Goal: Task Accomplishment & Management: Complete application form

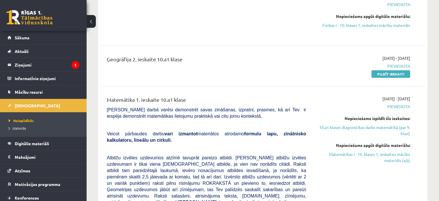
scroll to position [132, 0]
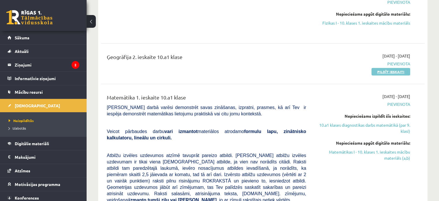
click at [380, 71] on link "Pildīt ieskaiti" at bounding box center [391, 72] width 39 height 8
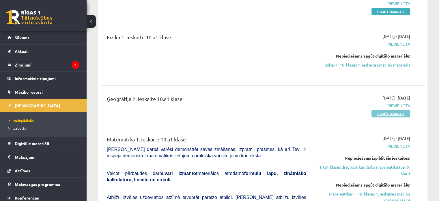
scroll to position [99, 0]
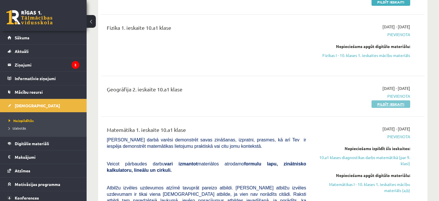
click at [385, 102] on link "Pildīt ieskaiti" at bounding box center [391, 104] width 39 height 8
click at [381, 103] on link "Pildīt ieskaiti" at bounding box center [391, 104] width 39 height 8
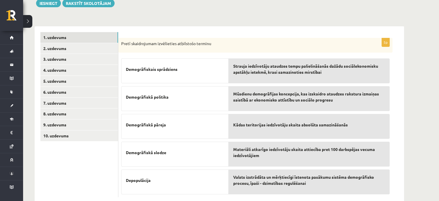
scroll to position [85, 0]
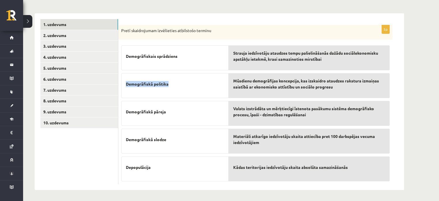
drag, startPoint x: 169, startPoint y: 84, endPoint x: 125, endPoint y: 85, distance: 43.9
click at [125, 85] on div "Demogrāfiskā politika" at bounding box center [174, 85] width 107 height 25
copy span "Demogrāfiskā politika"
click at [125, 85] on div "Demogrāfiskā politika" at bounding box center [174, 85] width 107 height 25
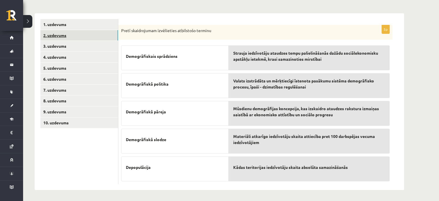
click at [81, 37] on link "2. uzdevums" at bounding box center [79, 35] width 78 height 11
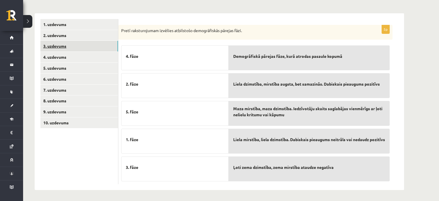
click at [70, 44] on link "3. uzdevums" at bounding box center [79, 46] width 78 height 11
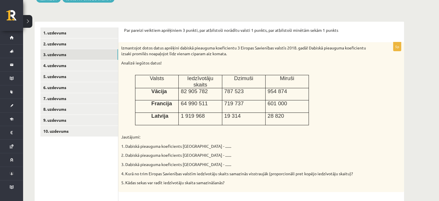
scroll to position [75, 0]
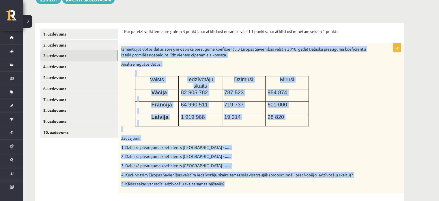
drag, startPoint x: 121, startPoint y: 48, endPoint x: 230, endPoint y: 179, distance: 170.4
click at [230, 179] on div "Izmantojot dotos datus aprēķini dabiskā pieauguma koeficientu 3 Eiropas Savienī…" at bounding box center [261, 117] width 286 height 149
copy div "Izmantojot dotos datus aprēķini dabiskā pieauguma koeficientu 3 Eiropas Savienī…"
click at [230, 181] on p "5. Kādas sekas var radīt iedzīvotāju skaita samazināšanās?" at bounding box center [246, 184] width 251 height 6
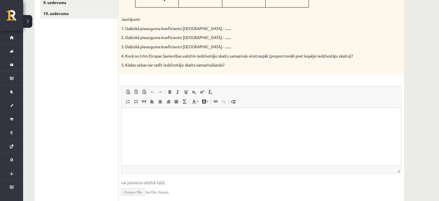
scroll to position [193, 0]
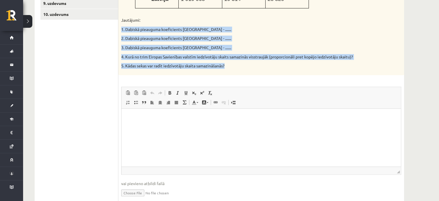
drag, startPoint x: 121, startPoint y: 21, endPoint x: 239, endPoint y: 62, distance: 124.5
click at [239, 62] on div "Izmantojot dotos datus aprēķini dabiskā pieauguma koeficientu 3 Eiropas Savienī…" at bounding box center [261, 0] width 286 height 149
copy div "1. Dabiskā pieauguma koeficients Vācijā - ....... 2. Dabiskā pieauguma koeficie…"
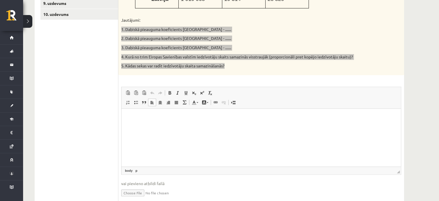
click at [149, 114] on p "Bagātinātā teksta redaktors, wiswyg-editor-user-answer-47433879151340" at bounding box center [261, 117] width 268 height 6
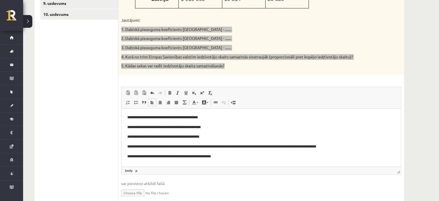
click at [213, 117] on p "**********" at bounding box center [261, 117] width 268 height 6
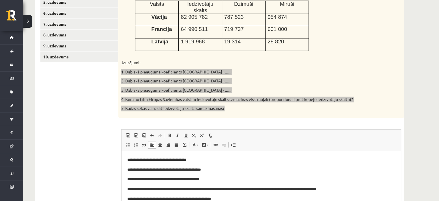
scroll to position [150, 0]
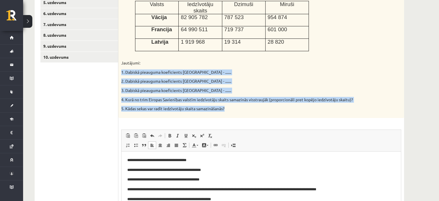
click at [242, 97] on p "4. Kurā no trim Eiropas Savienības valstīm iedzīvotāju skaits samazinās visstra…" at bounding box center [246, 100] width 251 height 6
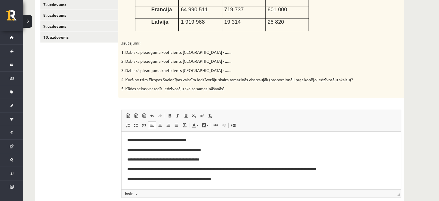
scroll to position [171, 0]
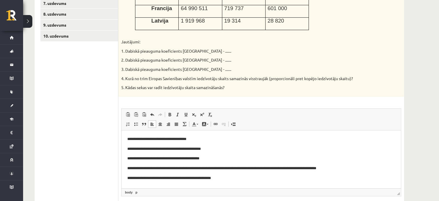
click at [208, 142] on body "**********" at bounding box center [261, 158] width 268 height 45
click at [201, 138] on p "**********" at bounding box center [261, 139] width 268 height 6
drag, startPoint x: 236, startPoint y: 171, endPoint x: 229, endPoint y: 168, distance: 7.5
click at [229, 168] on p "**********" at bounding box center [261, 168] width 268 height 6
click at [210, 148] on p "**********" at bounding box center [261, 149] width 268 height 6
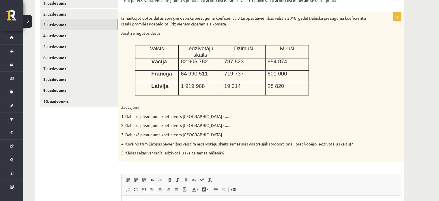
scroll to position [202, 0]
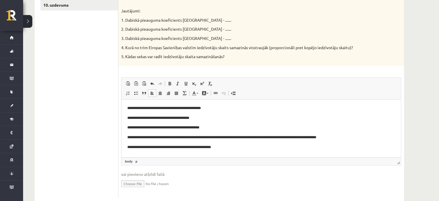
click at [208, 107] on p "**********" at bounding box center [261, 108] width 268 height 6
click at [210, 120] on p "**********" at bounding box center [261, 118] width 268 height 6
click at [195, 81] on span at bounding box center [194, 83] width 5 height 5
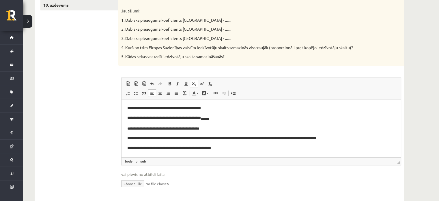
click at [220, 115] on p "**********" at bounding box center [261, 118] width 268 height 7
click at [208, 127] on p "**********" at bounding box center [261, 128] width 268 height 6
click at [217, 113] on body "**********" at bounding box center [261, 128] width 268 height 46
click at [209, 127] on p "**********" at bounding box center [261, 128] width 268 height 6
click at [283, 171] on span "vai pievieno atbildi failā" at bounding box center [261, 174] width 280 height 6
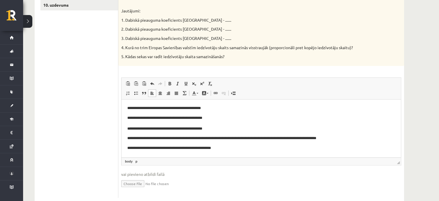
click at [222, 129] on p "**********" at bounding box center [261, 128] width 268 height 6
click at [195, 81] on span at bounding box center [194, 83] width 5 height 5
click at [354, 137] on p "**********" at bounding box center [261, 138] width 268 height 6
click at [340, 137] on p "**********" at bounding box center [261, 138] width 268 height 6
click at [272, 135] on body "**********" at bounding box center [261, 128] width 268 height 46
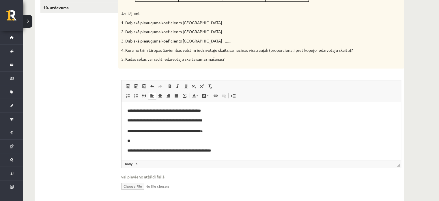
scroll to position [210, 0]
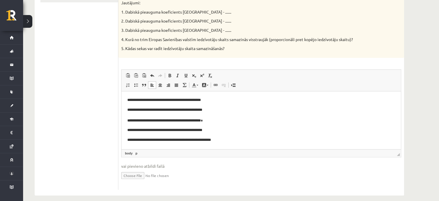
click at [234, 142] on p "**********" at bounding box center [261, 140] width 268 height 6
click at [292, 140] on p "**********" at bounding box center [261, 140] width 268 height 6
click at [293, 140] on p "**********" at bounding box center [261, 140] width 268 height 6
click at [310, 138] on p "**********" at bounding box center [261, 140] width 268 height 6
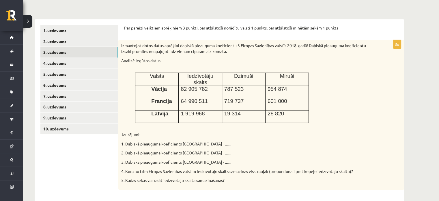
scroll to position [74, 0]
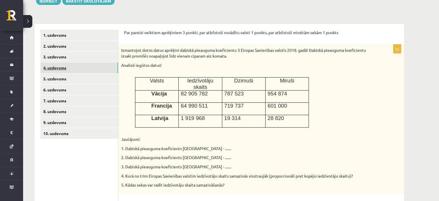
click at [84, 71] on link "4. uzdevums" at bounding box center [79, 67] width 78 height 11
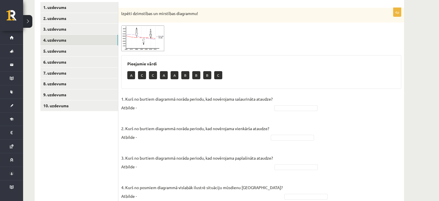
scroll to position [102, 0]
click at [152, 34] on img at bounding box center [142, 38] width 43 height 26
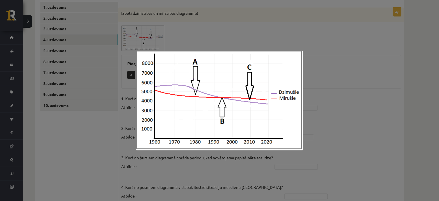
click at [324, 86] on div at bounding box center [219, 100] width 439 height 201
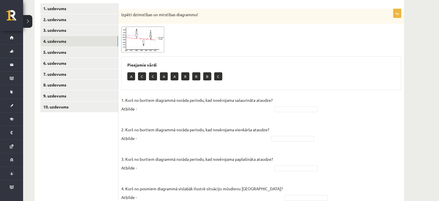
scroll to position [105, 0]
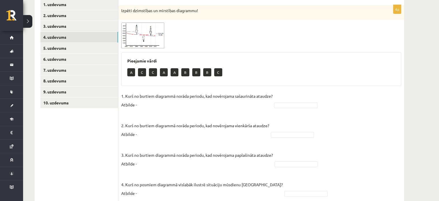
click at [146, 38] on span at bounding box center [143, 36] width 9 height 9
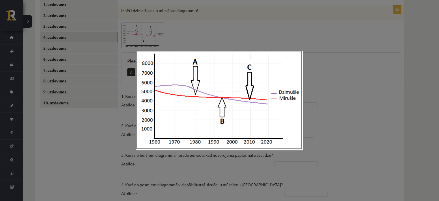
click at [249, 158] on div at bounding box center [219, 100] width 439 height 201
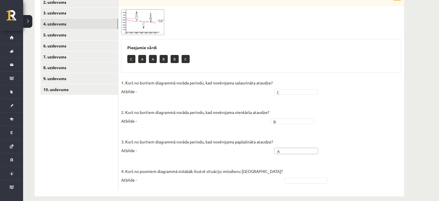
scroll to position [118, 0]
click at [141, 18] on span at bounding box center [143, 22] width 9 height 9
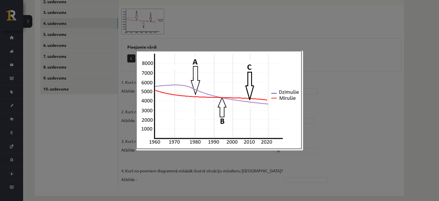
click at [230, 164] on div at bounding box center [219, 100] width 439 height 201
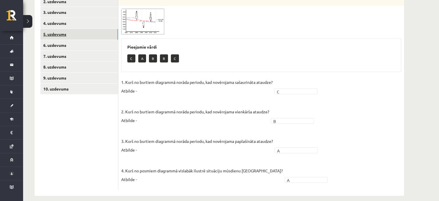
click at [87, 30] on link "5. uzdevums" at bounding box center [79, 34] width 78 height 11
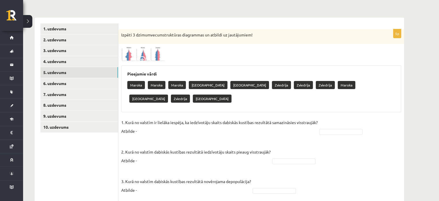
scroll to position [79, 0]
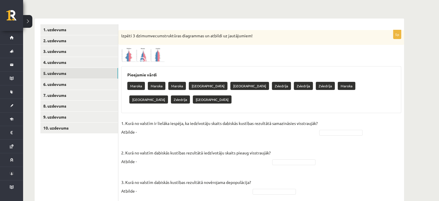
click at [131, 53] on img at bounding box center [142, 55] width 43 height 14
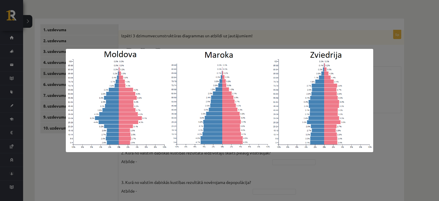
click at [243, 172] on div at bounding box center [219, 100] width 439 height 201
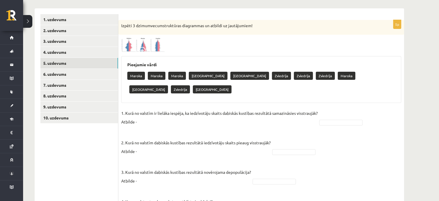
scroll to position [90, 0]
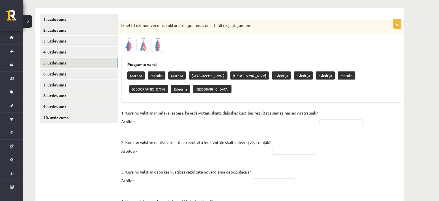
click at [142, 54] on span at bounding box center [143, 50] width 9 height 9
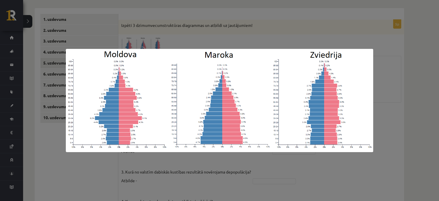
click at [273, 164] on div at bounding box center [219, 100] width 439 height 201
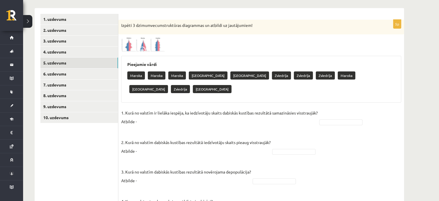
click at [141, 45] on img at bounding box center [142, 44] width 43 height 14
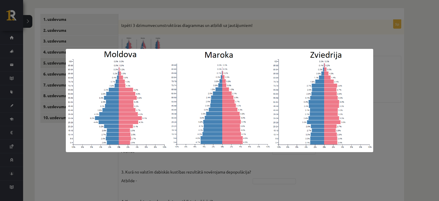
click at [238, 164] on div at bounding box center [219, 100] width 439 height 201
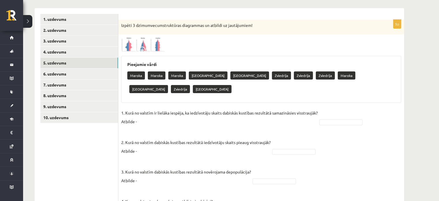
click at [143, 47] on span at bounding box center [143, 50] width 9 height 9
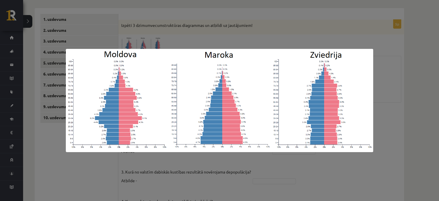
click at [199, 168] on div at bounding box center [219, 100] width 439 height 201
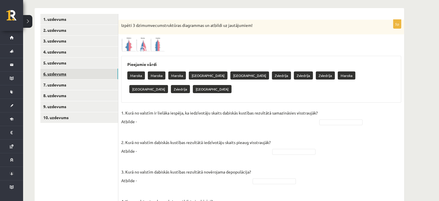
click at [90, 70] on link "6. uzdevums" at bounding box center [79, 73] width 78 height 11
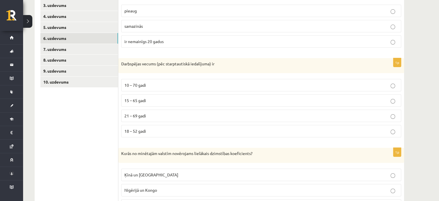
scroll to position [125, 0]
click at [171, 101] on p "15 – 65 gadi" at bounding box center [261, 101] width 274 height 6
drag, startPoint x: 121, startPoint y: 64, endPoint x: 218, endPoint y: 66, distance: 96.7
click at [218, 66] on p "Darbspējas vecums (pēc starptautiskā iedalījuma) ir" at bounding box center [246, 64] width 251 height 6
copy p "Darbspējas vecums (pēc starptautiskā iedalījuma) ir"
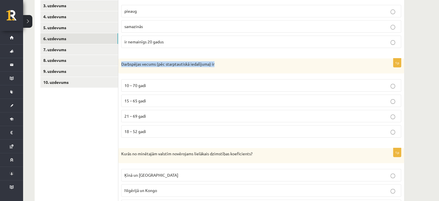
click at [218, 66] on p "Darbspējas vecums (pēc starptautiskā iedalījuma) ir" at bounding box center [246, 64] width 251 height 6
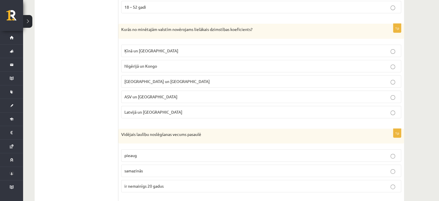
scroll to position [248, 0]
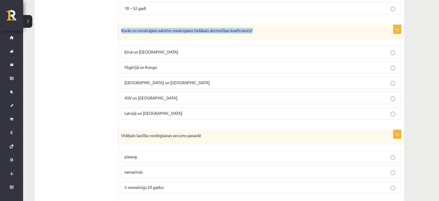
drag, startPoint x: 121, startPoint y: 30, endPoint x: 271, endPoint y: 29, distance: 149.6
click at [271, 29] on div "Kurās no minētajām valstīm novērojams lielākais dzimstības koeficients?" at bounding box center [261, 32] width 286 height 15
copy p "Kurās no minētajām valstīm novērojams lielākais dzimstības koeficients?"
click at [271, 29] on p "Kurās no minētajām valstīm novērojams lielākais dzimstības koeficients?" at bounding box center [246, 31] width 251 height 6
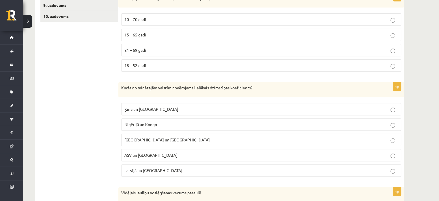
scroll to position [194, 0]
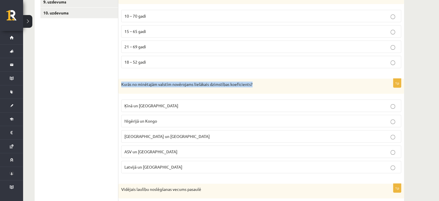
drag, startPoint x: 121, startPoint y: 83, endPoint x: 280, endPoint y: 90, distance: 158.7
click at [280, 90] on div "Kurās no minētajām valstīm novērojams lielākais dzimstības koeficients?" at bounding box center [261, 86] width 286 height 15
copy p "Kurās no minētajām valstīm novērojams lielākais dzimstības koeficients?"
click at [280, 90] on div "Kurās no minētajām valstīm novērojams lielākais dzimstības koeficients?" at bounding box center [261, 86] width 286 height 15
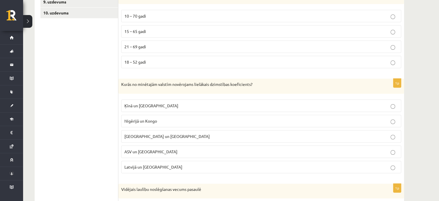
click at [167, 122] on p "Nigērijā un Kongo" at bounding box center [261, 121] width 274 height 6
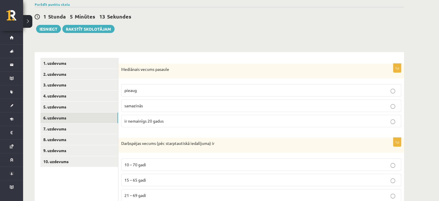
scroll to position [44, 0]
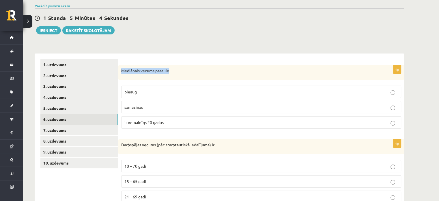
drag, startPoint x: 122, startPoint y: 71, endPoint x: 194, endPoint y: 74, distance: 72.0
click at [194, 74] on div "Mediānais vecums pasaule" at bounding box center [261, 72] width 286 height 15
click at [148, 107] on p "samazinās" at bounding box center [261, 107] width 274 height 6
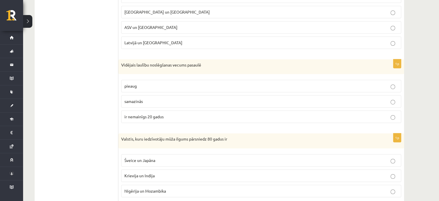
scroll to position [319, 0]
drag, startPoint x: 122, startPoint y: 62, endPoint x: 223, endPoint y: 67, distance: 101.5
click at [223, 67] on div "Vidējais laulību noslēgšanas vecums pasaulē" at bounding box center [261, 66] width 286 height 15
copy p "Vidējais laulību noslēgšanas vecums pasaulē"
click at [223, 67] on div "Vidējais laulību noslēgšanas vecums pasaulē" at bounding box center [261, 66] width 286 height 15
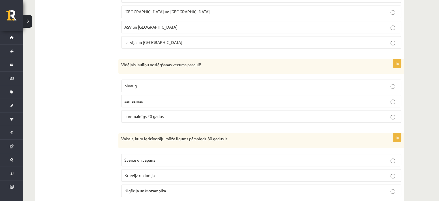
click at [141, 85] on p "pieaug" at bounding box center [261, 86] width 274 height 6
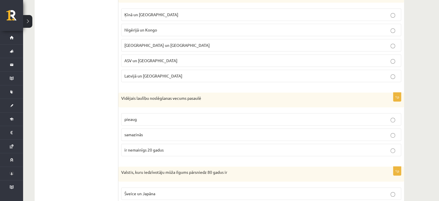
scroll to position [405, 0]
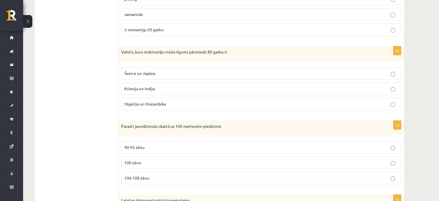
click at [176, 70] on p "Šveice un Japāna" at bounding box center [261, 73] width 274 height 6
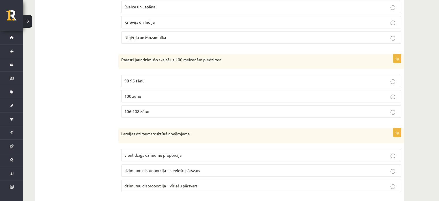
scroll to position [472, 0]
click at [191, 108] on p "106-108 zēnu" at bounding box center [261, 111] width 274 height 6
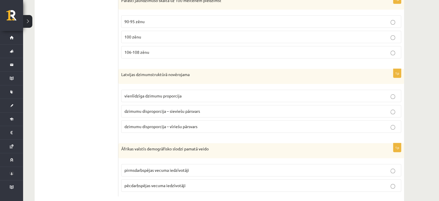
scroll to position [531, 0]
click at [212, 108] on p "dzimumu disproporcija – sieviešu pārsvars" at bounding box center [261, 111] width 274 height 6
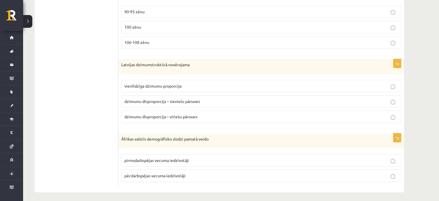
click at [202, 157] on p "pirmsdarbspējas vecuma iedzīvotāji" at bounding box center [261, 160] width 274 height 6
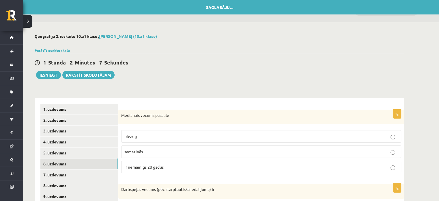
scroll to position [70, 0]
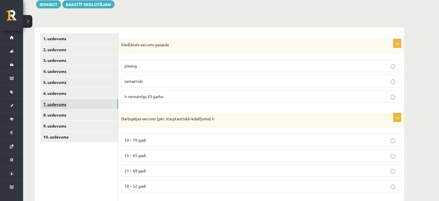
click at [79, 100] on link "7. uzdevums" at bounding box center [79, 104] width 78 height 11
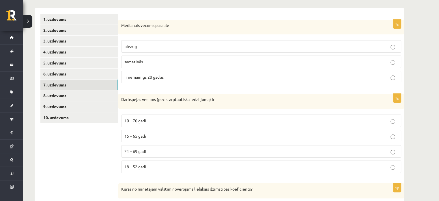
scroll to position [90, 0]
click at [104, 87] on link "7. uzdevums" at bounding box center [79, 84] width 78 height 11
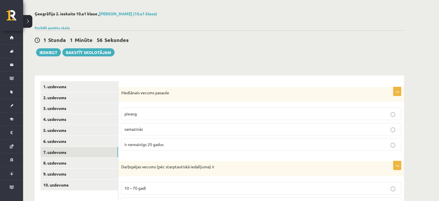
scroll to position [76, 0]
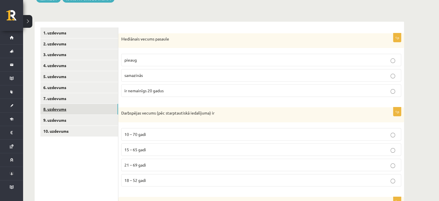
click at [58, 105] on link "8. uzdevums" at bounding box center [79, 109] width 78 height 11
click at [58, 99] on link "7. uzdevums" at bounding box center [79, 98] width 78 height 11
click at [55, 120] on link "9. uzdevums" at bounding box center [79, 120] width 78 height 11
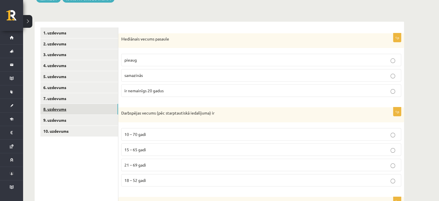
click at [55, 105] on link "8. uzdevums" at bounding box center [79, 109] width 78 height 11
click at [55, 99] on link "7. uzdevums" at bounding box center [79, 98] width 78 height 11
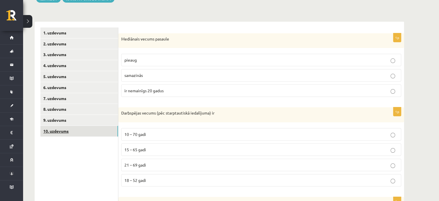
click at [67, 134] on link "10. uzdevums" at bounding box center [79, 131] width 78 height 11
click at [52, 78] on link "5. uzdevums" at bounding box center [79, 76] width 78 height 11
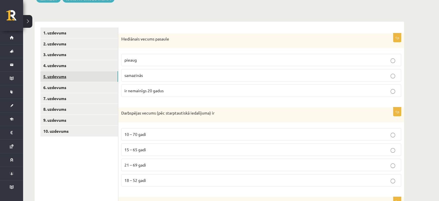
click at [52, 78] on link "5. uzdevums" at bounding box center [79, 76] width 78 height 11
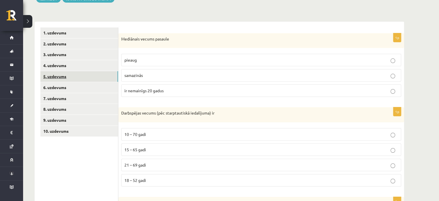
click at [52, 78] on link "5. uzdevums" at bounding box center [79, 76] width 78 height 11
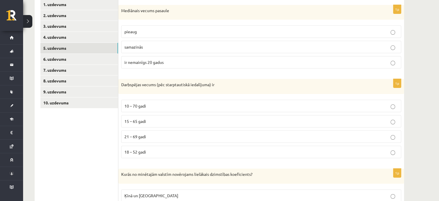
scroll to position [105, 0]
click at [141, 58] on label "ir nemainīgs 20 gadus" at bounding box center [261, 61] width 280 height 12
click at [141, 48] on span "samazinās" at bounding box center [133, 46] width 18 height 5
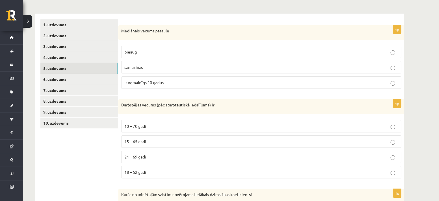
scroll to position [91, 0]
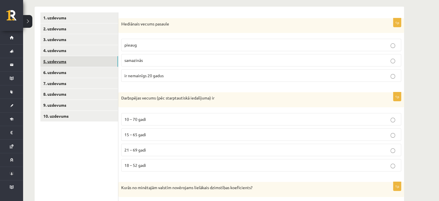
click at [54, 62] on link "5. uzdevums" at bounding box center [79, 61] width 78 height 11
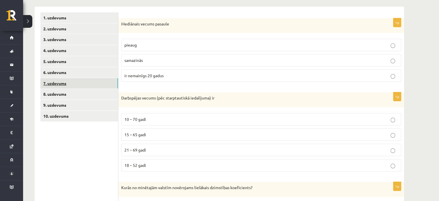
click at [54, 81] on link "7. uzdevums" at bounding box center [79, 83] width 78 height 11
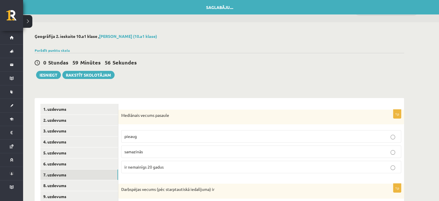
scroll to position [68, 0]
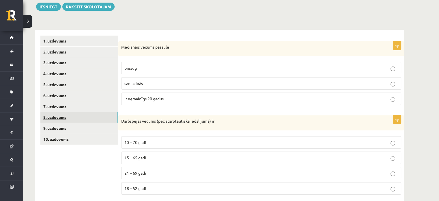
click at [71, 120] on link "8. uzdevums" at bounding box center [79, 117] width 78 height 11
click at [77, 117] on link "8. uzdevums" at bounding box center [79, 117] width 78 height 11
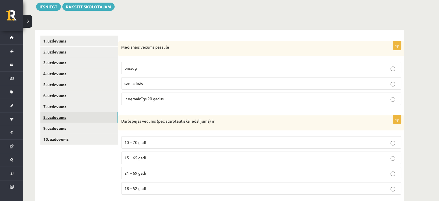
click at [77, 117] on link "8. uzdevums" at bounding box center [79, 117] width 78 height 11
drag, startPoint x: 77, startPoint y: 117, endPoint x: 61, endPoint y: 120, distance: 16.8
click at [61, 120] on link "8. uzdevums" at bounding box center [79, 117] width 78 height 11
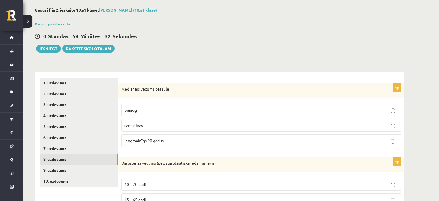
scroll to position [26, 0]
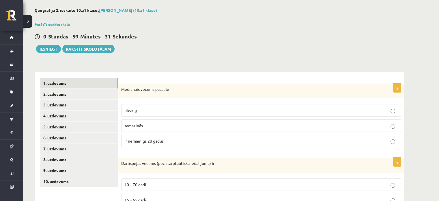
click at [97, 85] on link "1. uzdevums" at bounding box center [79, 83] width 78 height 11
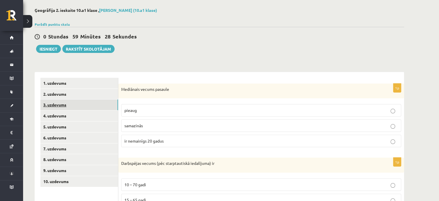
click at [43, 108] on link "3. uzdevums" at bounding box center [79, 104] width 78 height 11
click at [49, 103] on link "3. uzdevums" at bounding box center [79, 104] width 78 height 11
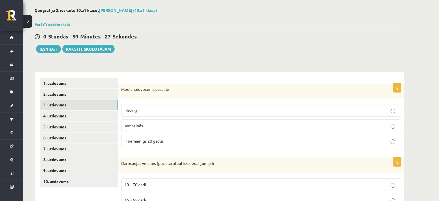
click at [49, 103] on link "3. uzdevums" at bounding box center [79, 104] width 78 height 11
drag, startPoint x: 49, startPoint y: 103, endPoint x: 43, endPoint y: 103, distance: 6.1
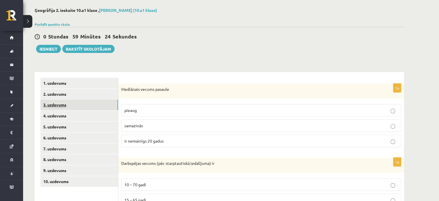
click at [43, 103] on link "3. uzdevums" at bounding box center [79, 104] width 78 height 11
click at [53, 119] on link "4. uzdevums" at bounding box center [79, 115] width 78 height 11
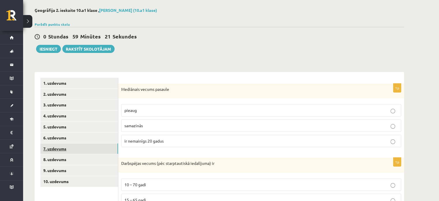
click at [47, 144] on link "7. uzdevums" at bounding box center [79, 148] width 78 height 11
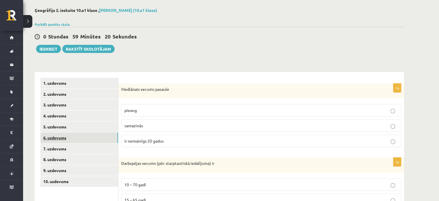
click at [52, 136] on link "6. uzdevums" at bounding box center [79, 137] width 78 height 11
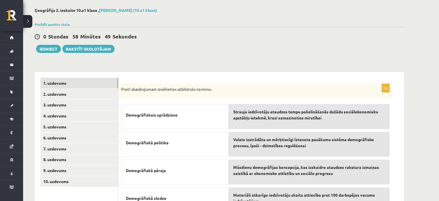
scroll to position [85, 0]
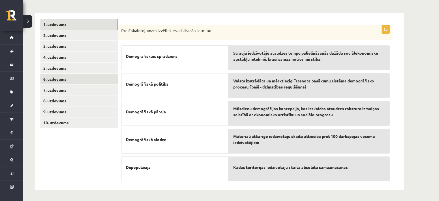
click at [60, 75] on link "6. uzdevums" at bounding box center [79, 79] width 78 height 11
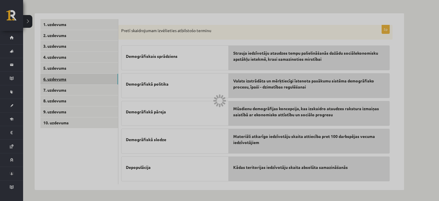
click at [60, 75] on div at bounding box center [219, 100] width 439 height 201
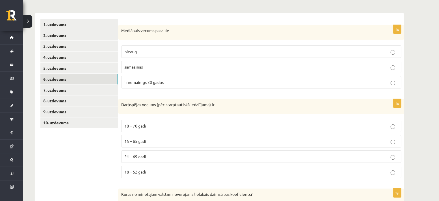
click at [149, 70] on label "samazinās" at bounding box center [261, 67] width 280 height 12
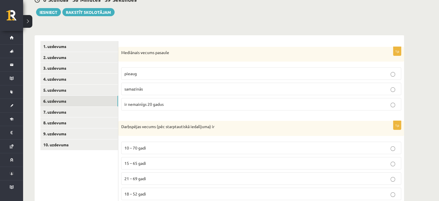
scroll to position [0, 0]
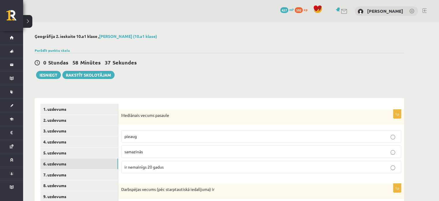
click at [169, 138] on p "pieaug" at bounding box center [261, 136] width 274 height 6
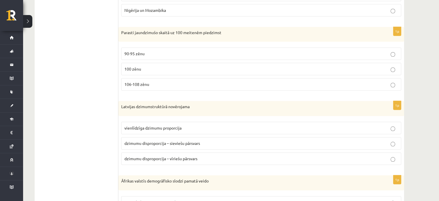
scroll to position [540, 0]
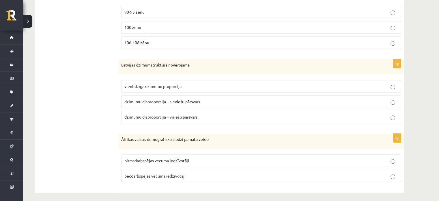
click at [182, 100] on span "dzimumu disproporcija – sieviešu pārsvars" at bounding box center [162, 101] width 76 height 5
click at [214, 161] on label "pirmsdarbspējas vecuma iedzīvotāji" at bounding box center [261, 160] width 280 height 12
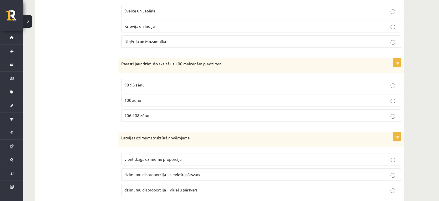
scroll to position [465, 0]
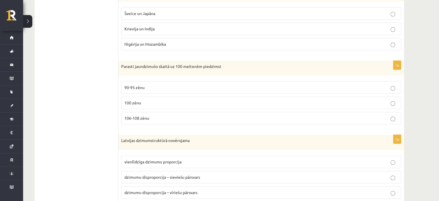
click at [173, 120] on label "106-108 zēnu" at bounding box center [261, 118] width 280 height 12
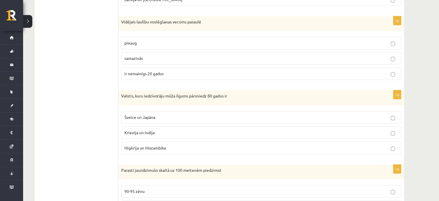
scroll to position [359, 0]
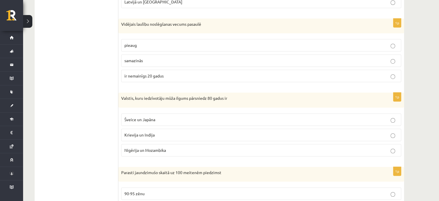
click at [170, 122] on label "Šveice un Japāna" at bounding box center [261, 119] width 280 height 12
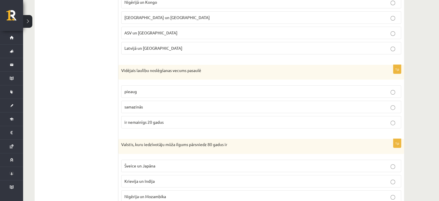
scroll to position [313, 0]
click at [150, 87] on label "pieaug" at bounding box center [261, 91] width 280 height 12
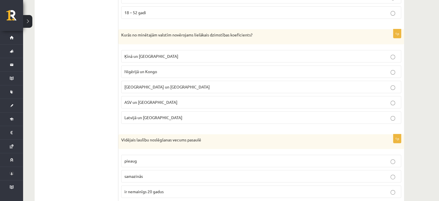
scroll to position [233, 0]
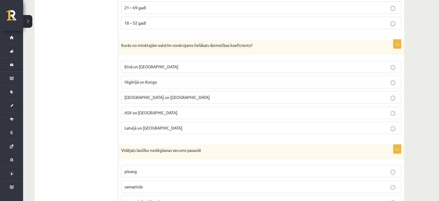
click at [147, 84] on label "Nigērijā un Kongo" at bounding box center [261, 82] width 280 height 12
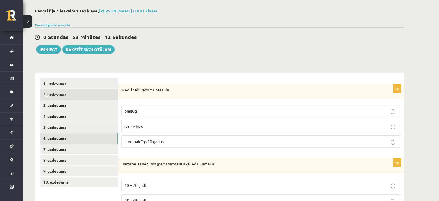
scroll to position [26, 0]
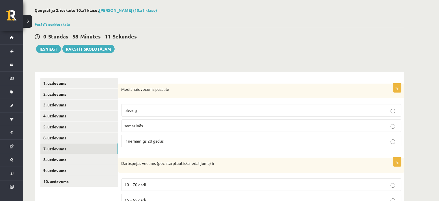
click at [80, 144] on link "7. uzdevums" at bounding box center [79, 148] width 78 height 11
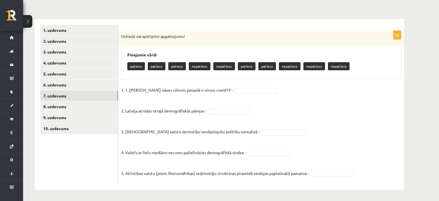
scroll to position [79, 0]
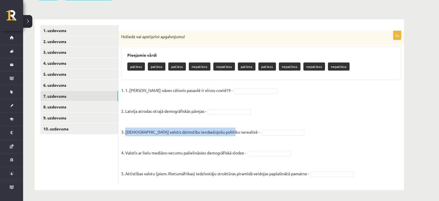
drag, startPoint x: 125, startPoint y: 131, endPoint x: 225, endPoint y: 128, distance: 100.2
click at [225, 128] on p "3. Islāma valstis dzimstību ierobežojošu politiku nerealizē -" at bounding box center [190, 127] width 139 height 17
copy p "Islāma valstis dzimstību ierobežojošu politiku nerealizē"
click at [225, 128] on p "3. Islāma valstis dzimstību ierobežojošu politiku nerealizē -" at bounding box center [190, 127] width 139 height 17
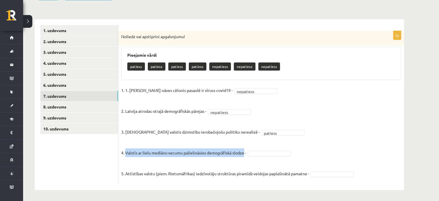
drag, startPoint x: 125, startPoint y: 152, endPoint x: 244, endPoint y: 154, distance: 119.0
click at [244, 154] on p "4. Valstīs ar lielu mediāno vecumu palielināsies demogrāfiskā slodze -" at bounding box center [183, 147] width 125 height 17
copy p "Valstīs ar lielu mediāno vecumu palielināsies demogrāfiskā slodze"
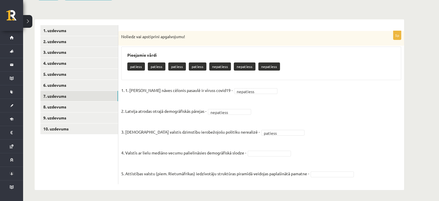
click at [245, 147] on p "4. Valstīs ar lielu mediāno vecumu palielināsies demogrāfiskā slodze -" at bounding box center [183, 147] width 125 height 17
click at [266, 156] on fieldset "1. 1. Galvenais nāves cēlonis pasaulē ir vīruss covid19 - nepatiess ********* 2…" at bounding box center [261, 133] width 280 height 95
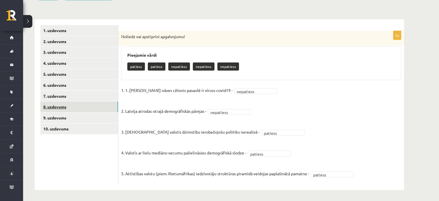
click at [67, 107] on link "8. uzdevums" at bounding box center [79, 106] width 78 height 11
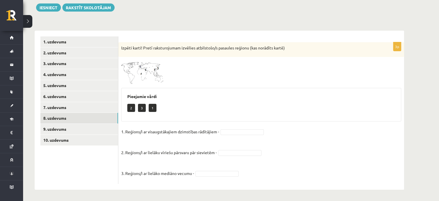
click at [155, 76] on img at bounding box center [142, 72] width 43 height 24
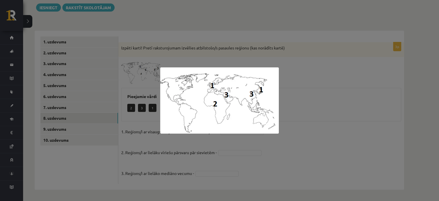
click at [323, 166] on div at bounding box center [219, 100] width 439 height 201
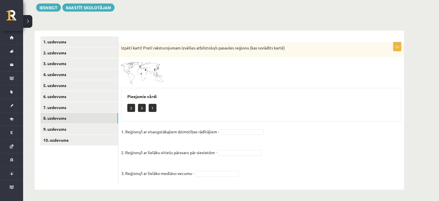
click at [137, 66] on img at bounding box center [142, 72] width 43 height 24
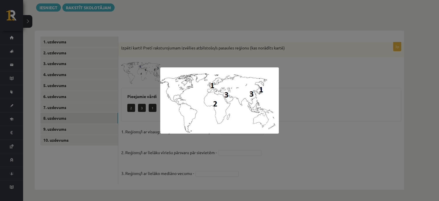
click at [256, 143] on div at bounding box center [219, 100] width 439 height 201
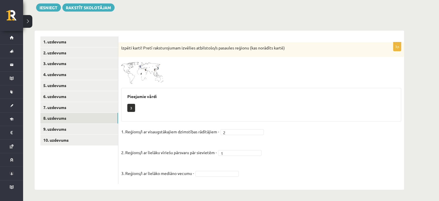
click at [222, 177] on fieldset "1. Reģions/i ar visaugstākajiem dzimstības rādītājiem - 2 * 2. Reģions/i ar lie…" at bounding box center [261, 154] width 280 height 54
click at [222, 169] on fieldset "1. Reģions/i ar visaugstākajiem dzimstības rādītājiem - 2 * 2. Reģions/i ar lie…" at bounding box center [261, 154] width 280 height 54
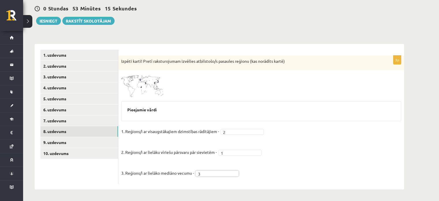
scroll to position [54, 0]
click at [84, 140] on link "9. uzdevums" at bounding box center [79, 142] width 78 height 11
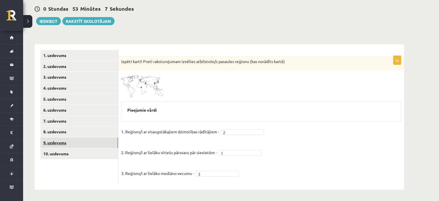
click at [84, 140] on link "9. uzdevums" at bounding box center [79, 142] width 78 height 11
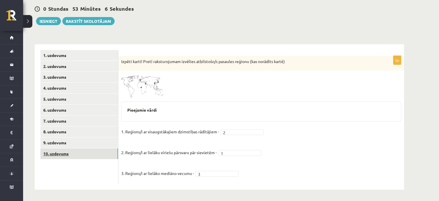
click at [79, 148] on link "10. uzdevums" at bounding box center [79, 153] width 78 height 11
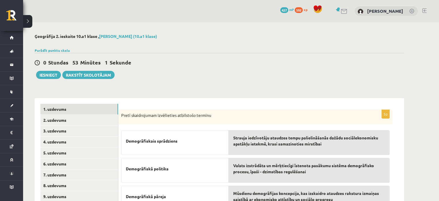
scroll to position [61, 0]
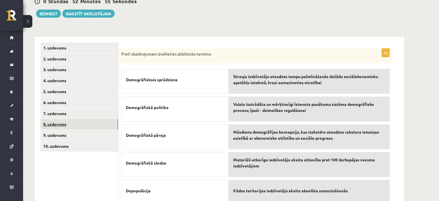
click at [66, 120] on link "8. uzdevums" at bounding box center [79, 124] width 78 height 11
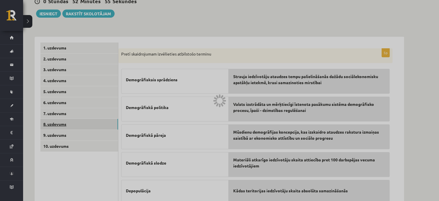
click at [66, 120] on div at bounding box center [219, 100] width 439 height 201
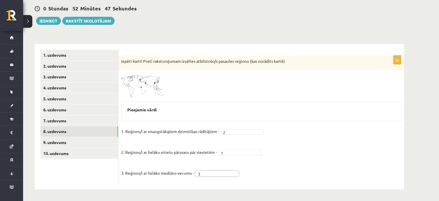
scroll to position [54, 0]
click at [102, 147] on link "9. uzdevums" at bounding box center [79, 142] width 78 height 11
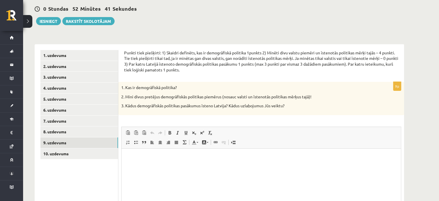
scroll to position [0, 0]
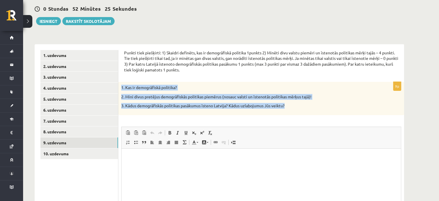
drag, startPoint x: 121, startPoint y: 86, endPoint x: 306, endPoint y: 110, distance: 187.3
click at [306, 110] on div "1. Kas ir demogrāfiskā politika? 2. Mini divus pretējus demogrāfiskās politikas…" at bounding box center [261, 98] width 286 height 33
copy div "1. Kas ir demogrāfiskā politika? 2. Mini divus pretējus demogrāfiskās politikas…"
click at [306, 110] on div "1. Kas ir demogrāfiskā politika? 2. Mini divus pretējus demogrāfiskās politikas…" at bounding box center [261, 98] width 286 height 33
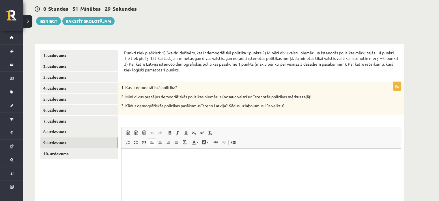
click at [179, 162] on html at bounding box center [261, 157] width 279 height 18
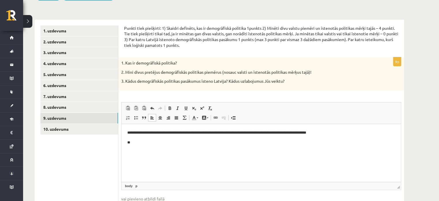
scroll to position [79, 0]
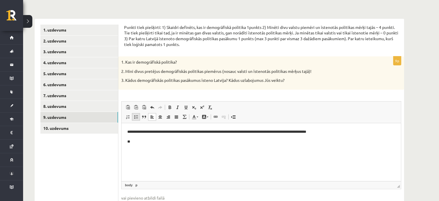
click at [138, 118] on link "Ievietot/noņemt sarakstu ar aizzīmēm" at bounding box center [136, 117] width 8 height 8
click at [153, 151] on li "**********" at bounding box center [261, 151] width 245 height 6
click at [185, 151] on li "**********" at bounding box center [261, 151] width 245 height 6
click at [228, 152] on li "**********" at bounding box center [261, 151] width 245 height 6
click at [231, 152] on li "**********" at bounding box center [261, 151] width 245 height 6
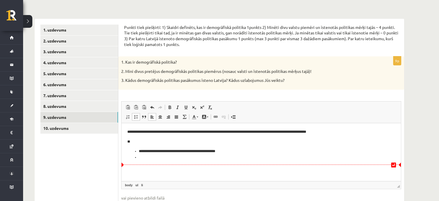
drag, startPoint x: 393, startPoint y: 163, endPoint x: 385, endPoint y: 165, distance: 8.8
click at [385, 165] on html "**********" at bounding box center [261, 144] width 279 height 43
drag, startPoint x: 393, startPoint y: 165, endPoint x: 359, endPoint y: 166, distance: 34.1
click at [296, 166] on html "**********" at bounding box center [261, 144] width 279 height 43
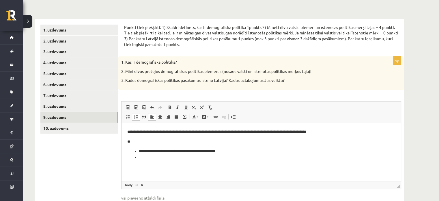
click at [296, 166] on html "**********" at bounding box center [261, 144] width 279 height 43
click at [231, 151] on li "**********" at bounding box center [261, 151] width 245 height 6
click at [157, 157] on li "Bagātinātā teksta redaktors, wiswyg-editor-user-answer-47433884690980" at bounding box center [261, 157] width 245 height 6
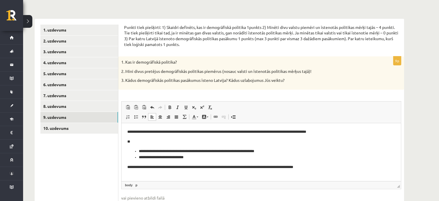
click at [255, 170] on p "**********" at bounding box center [261, 167] width 268 height 6
click at [367, 168] on p "**********" at bounding box center [261, 167] width 268 height 6
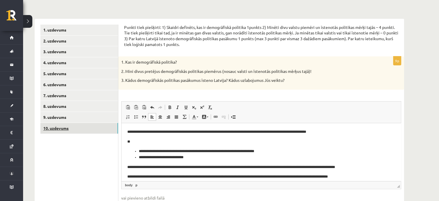
click at [66, 127] on link "10. uzdevums" at bounding box center [79, 128] width 78 height 11
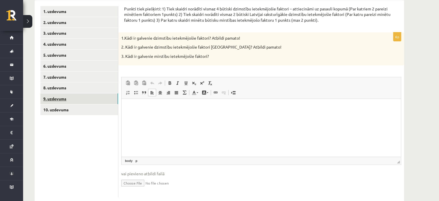
click at [80, 100] on link "9. uzdevums" at bounding box center [79, 98] width 78 height 11
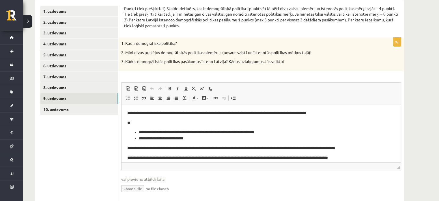
scroll to position [5, 0]
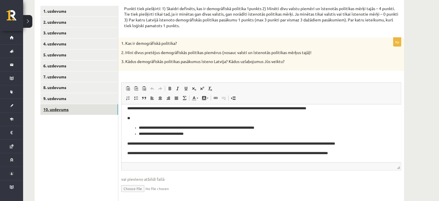
click at [60, 112] on link "10. uzdevums" at bounding box center [79, 109] width 78 height 11
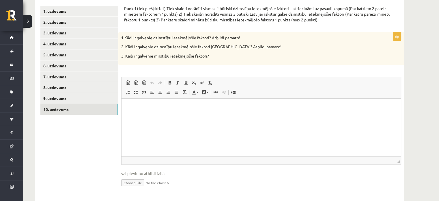
scroll to position [93, 0]
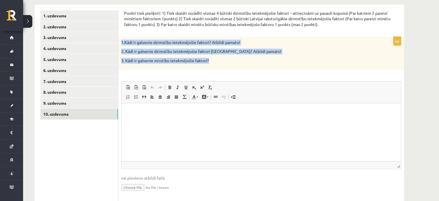
drag, startPoint x: 121, startPoint y: 42, endPoint x: 218, endPoint y: 60, distance: 98.3
click at [218, 60] on div "1.Kādi ir galvenie dzimstību ietekmējošie faktori? Atbildi pamato! 2. Kādi ir g…" at bounding box center [261, 53] width 286 height 33
copy div "1.Kādi ir galvenie dzimstību ietekmējošie faktori? Atbildi pamato! 2. Kādi ir g…"
click at [218, 60] on p "3. Kādi ir galvenie mirstību ietekmējošie faktori?" at bounding box center [246, 61] width 251 height 6
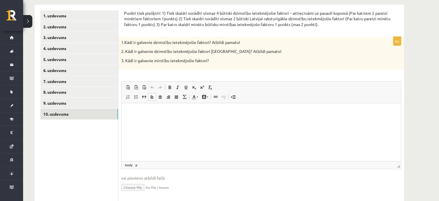
click at [179, 121] on html at bounding box center [261, 112] width 279 height 18
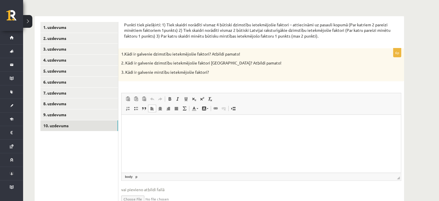
scroll to position [82, 0]
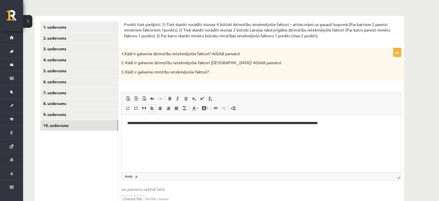
click at [180, 124] on p "**********" at bounding box center [261, 123] width 268 height 6
click at [182, 123] on p "**********" at bounding box center [261, 123] width 268 height 6
click at [264, 122] on p "**********" at bounding box center [261, 123] width 268 height 6
click at [264, 123] on p "**********" at bounding box center [261, 123] width 268 height 6
click at [316, 128] on html "**********" at bounding box center [261, 123] width 279 height 18
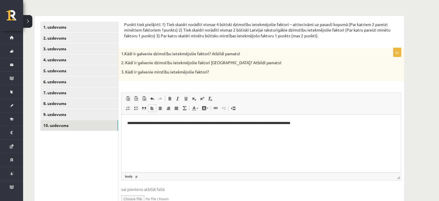
click at [132, 123] on p "**********" at bounding box center [261, 123] width 268 height 6
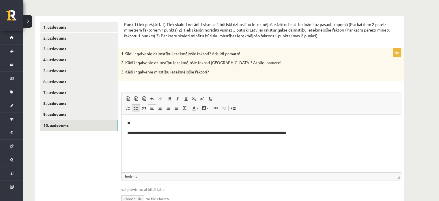
click at [138, 107] on span at bounding box center [136, 108] width 5 height 5
click at [323, 130] on li "**********" at bounding box center [261, 133] width 245 height 6
click at [190, 139] on li "Bagātinātā teksta redaktors, wiswyg-editor-user-answer-47433861922540" at bounding box center [261, 139] width 245 height 6
click at [154, 142] on html "**********" at bounding box center [261, 130] width 279 height 33
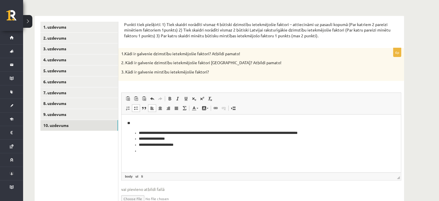
click at [159, 133] on li "**********" at bounding box center [261, 133] width 245 height 6
click at [314, 135] on li "**********" at bounding box center [261, 133] width 245 height 6
click at [155, 149] on li "Bagātinātā teksta redaktors, wiswyg-editor-user-answer-47433861922540" at bounding box center [261, 151] width 245 height 6
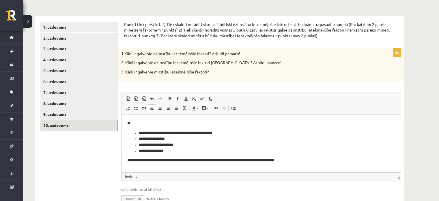
click at [156, 160] on p "**********" at bounding box center [261, 160] width 268 height 6
click at [167, 161] on p "**********" at bounding box center [261, 160] width 268 height 6
click at [285, 165] on html "**********" at bounding box center [261, 141] width 279 height 55
click at [288, 162] on p "**********" at bounding box center [259, 163] width 264 height 12
click at [294, 161] on p "**********" at bounding box center [259, 163] width 264 height 12
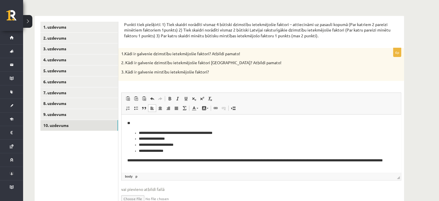
click at [316, 162] on p "**********" at bounding box center [259, 163] width 264 height 12
click at [169, 167] on p "**********" at bounding box center [259, 163] width 264 height 12
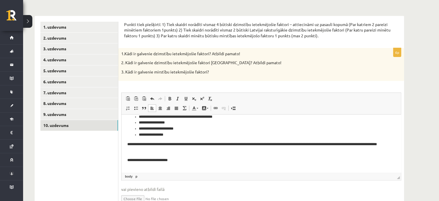
scroll to position [13, 0]
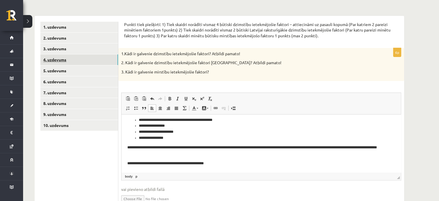
click at [70, 57] on link "4. uzdevums" at bounding box center [79, 59] width 78 height 11
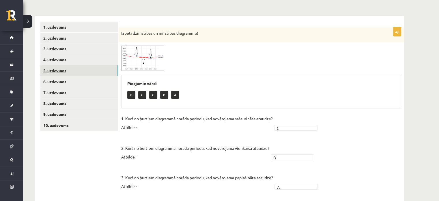
click at [68, 67] on link "5. uzdevums" at bounding box center [79, 70] width 78 height 11
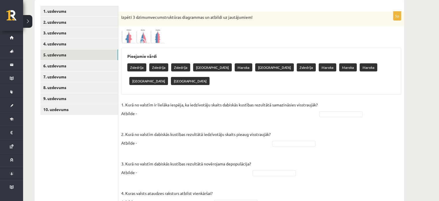
scroll to position [98, 0]
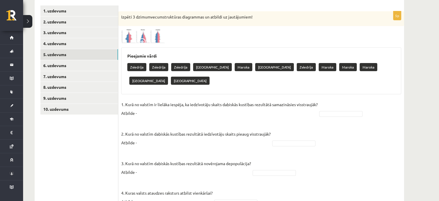
click at [135, 31] on img at bounding box center [142, 36] width 43 height 14
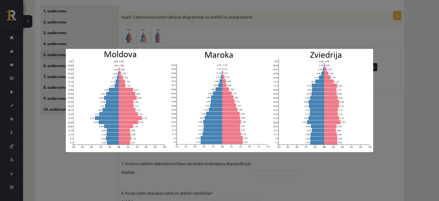
click at [359, 169] on div at bounding box center [219, 100] width 439 height 201
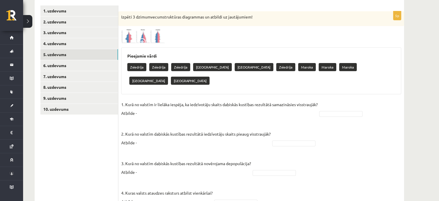
click at [146, 39] on span at bounding box center [143, 42] width 9 height 9
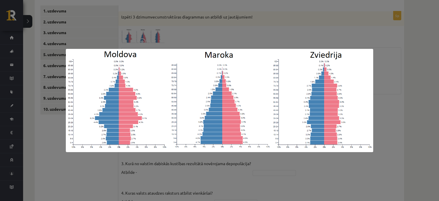
click at [269, 194] on div at bounding box center [219, 100] width 439 height 201
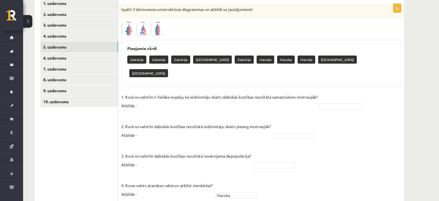
scroll to position [102, 0]
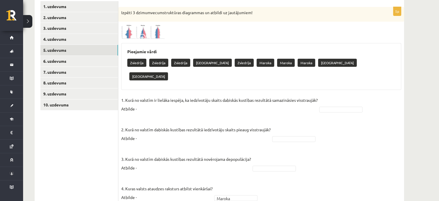
click at [146, 27] on img at bounding box center [142, 32] width 43 height 14
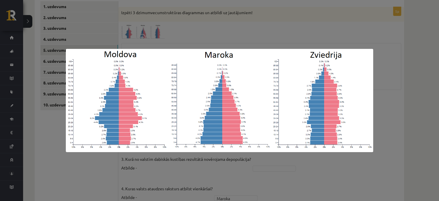
click at [306, 178] on div at bounding box center [219, 100] width 439 height 201
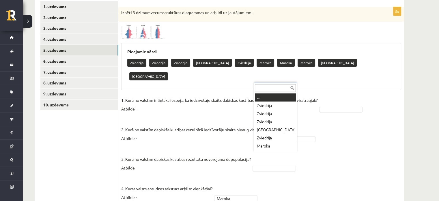
scroll to position [7, 0]
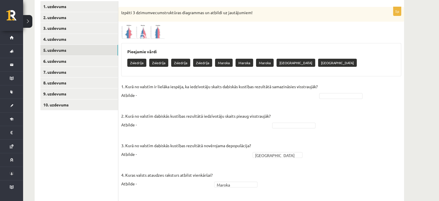
click at [158, 35] on img at bounding box center [142, 32] width 43 height 14
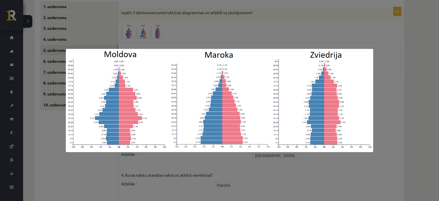
click at [276, 161] on div at bounding box center [219, 100] width 439 height 201
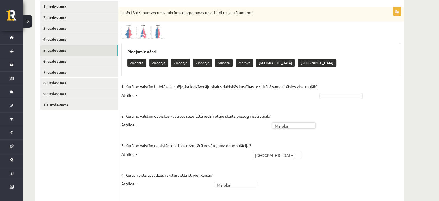
scroll to position [86, 0]
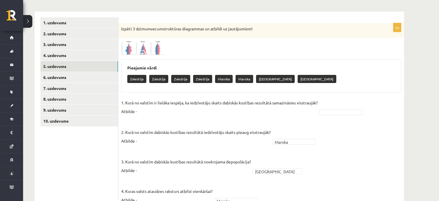
click at [159, 54] on img at bounding box center [142, 48] width 43 height 14
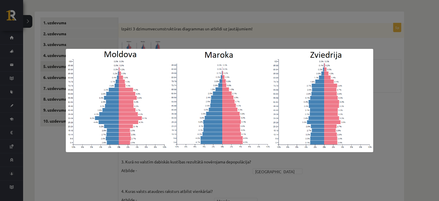
click at [296, 173] on div at bounding box center [219, 100] width 439 height 201
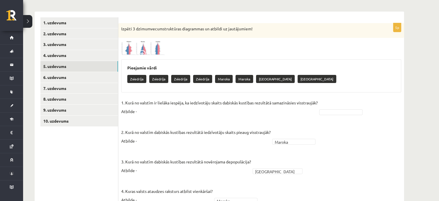
click at [329, 107] on fieldset "1. Kurā no valstīm ir lielāka iespēja, ka iedzīvotāju skaits dabiskās kustības …" at bounding box center [261, 167] width 280 height 139
click at [328, 108] on fieldset "1. Kurā no valstīm ir lielāka iespēja, ka iedzīvotāju skaits dabiskās kustības …" at bounding box center [261, 167] width 280 height 139
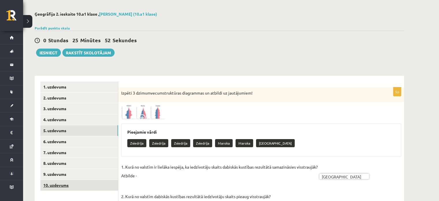
scroll to position [20, 0]
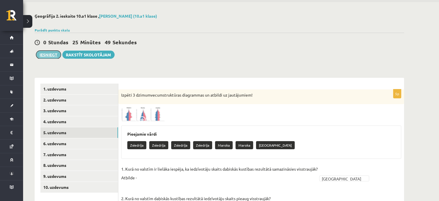
click at [49, 55] on button "Iesniegt" at bounding box center [48, 55] width 25 height 8
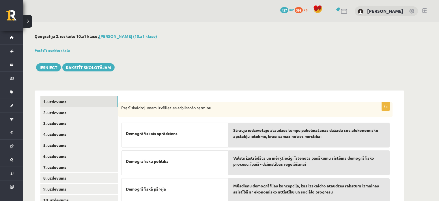
scroll to position [20, 0]
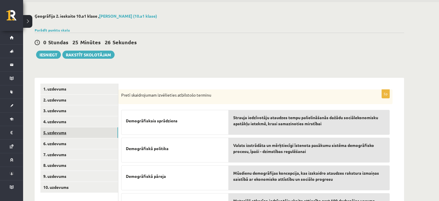
click at [62, 130] on link "5. uzdevums" at bounding box center [79, 132] width 78 height 11
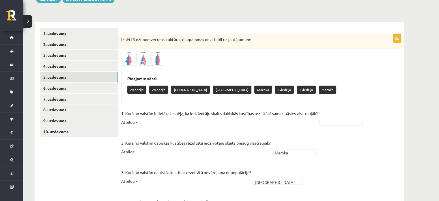
scroll to position [73, 0]
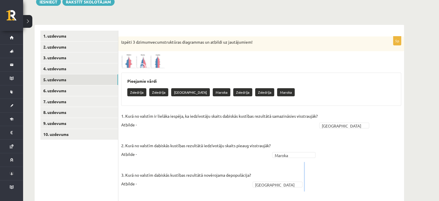
click at [330, 164] on fieldset "1. Kurā no valstīm ir lielāka iespēja, ka iedzīvotāju skaits dabiskās kustības …" at bounding box center [261, 180] width 280 height 139
click at [304, 150] on fieldset "1. Kurā no valstīm ir lielāka iespēja, ka iedzīvotāju skaits dabiskās kustības …" at bounding box center [261, 180] width 280 height 139
click at [55, 1] on button "Iesniegt" at bounding box center [48, 2] width 25 height 8
click at [270, 46] on div "Izpēti 3 dzimumvecumstruktūras diagrammas un atbildi uz jautājumiem!" at bounding box center [261, 43] width 286 height 15
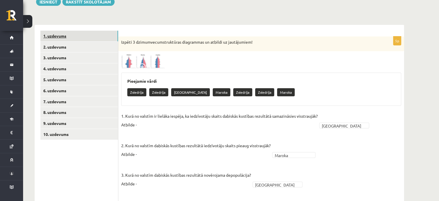
click at [58, 36] on link "1. uzdevums" at bounding box center [79, 36] width 78 height 11
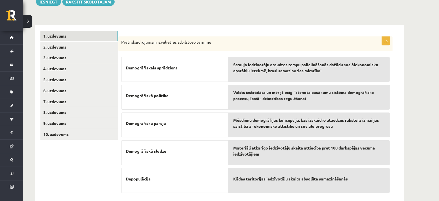
scroll to position [85, 0]
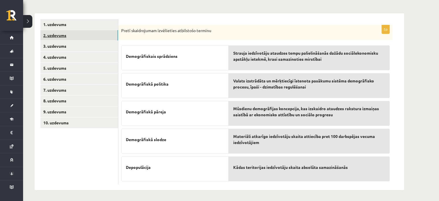
click at [70, 32] on link "2. uzdevums" at bounding box center [79, 35] width 78 height 11
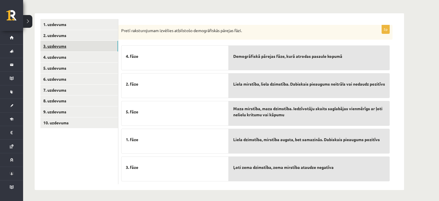
click at [59, 44] on link "3. uzdevums" at bounding box center [79, 46] width 78 height 11
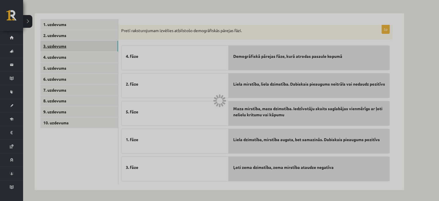
click at [59, 44] on div at bounding box center [219, 100] width 439 height 201
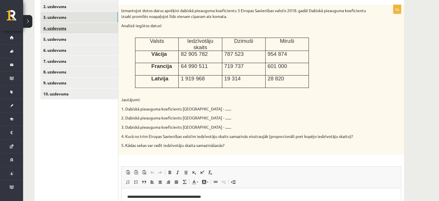
scroll to position [113, 0]
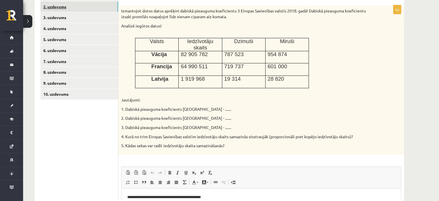
click at [75, 11] on link "2. uzdevums" at bounding box center [79, 6] width 78 height 11
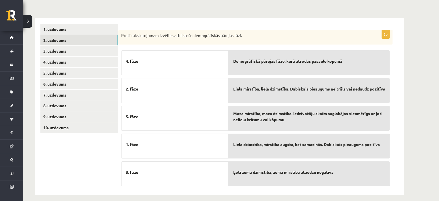
scroll to position [85, 0]
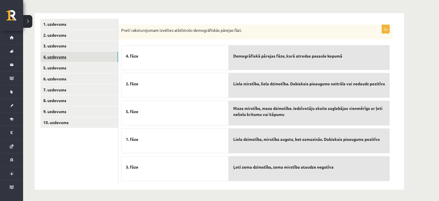
click at [52, 61] on link "4. uzdevums" at bounding box center [79, 56] width 78 height 11
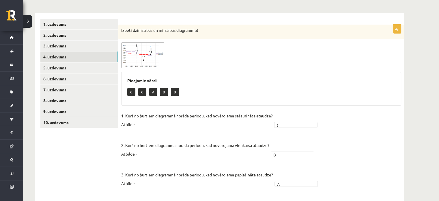
scroll to position [125, 0]
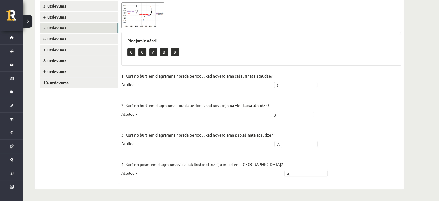
click at [45, 27] on link "5. uzdevums" at bounding box center [79, 28] width 78 height 11
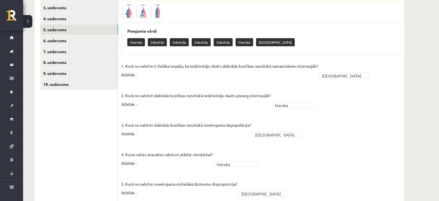
scroll to position [123, 0]
click at [89, 45] on link "6. uzdevums" at bounding box center [79, 40] width 78 height 11
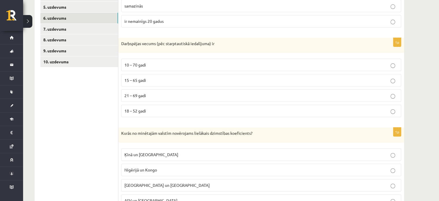
scroll to position [143, 0]
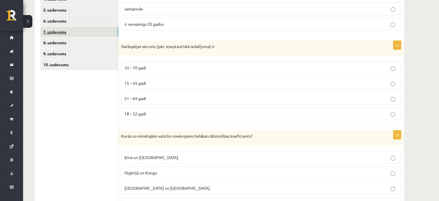
click at [50, 33] on link "7. uzdevums" at bounding box center [79, 32] width 78 height 11
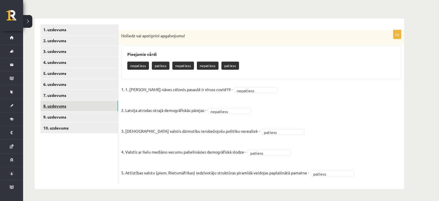
click at [93, 109] on link "8. uzdevums" at bounding box center [79, 105] width 78 height 11
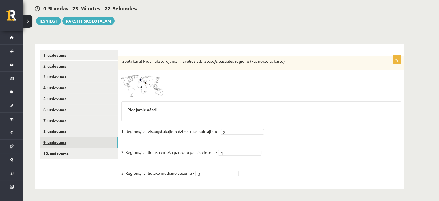
click at [72, 137] on link "9. uzdevums" at bounding box center [79, 142] width 78 height 11
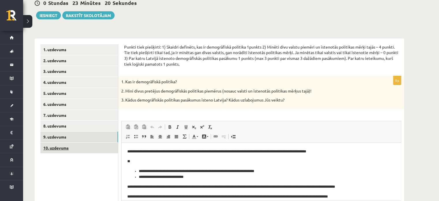
scroll to position [0, 0]
click at [65, 150] on link "10. uzdevums" at bounding box center [79, 147] width 78 height 11
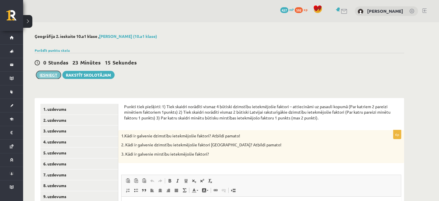
click at [42, 75] on button "Iesniegt" at bounding box center [48, 75] width 25 height 8
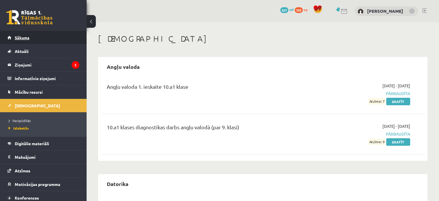
click at [44, 39] on link "Sākums" at bounding box center [44, 37] width 72 height 13
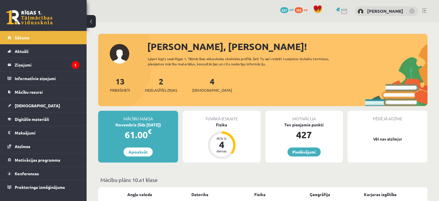
click at [200, 84] on div "4 Ieskaites" at bounding box center [212, 84] width 40 height 18
click at [200, 89] on span "[DEMOGRAPHIC_DATA]" at bounding box center [212, 90] width 40 height 6
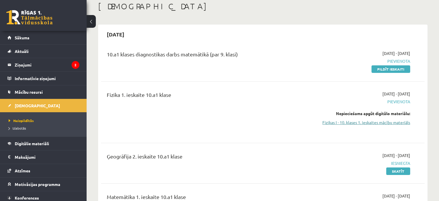
scroll to position [32, 0]
click at [351, 122] on link "Fizikas I - 10. klases 1. ieskaites mācību materiāls" at bounding box center [362, 122] width 95 height 6
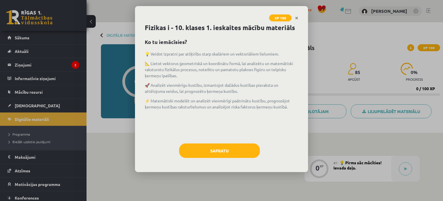
click at [225, 140] on div "Fizikas i - 10. klases 1. ieskaites mācību materiāls Ko tu iemācīsies? 💡 Veidot…" at bounding box center [221, 97] width 173 height 149
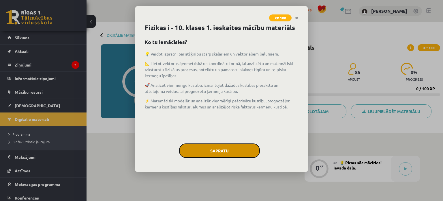
click at [225, 154] on button "Sapratu" at bounding box center [219, 150] width 81 height 14
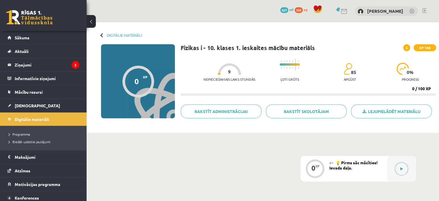
click at [403, 164] on button at bounding box center [401, 168] width 13 height 13
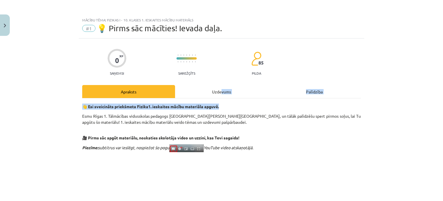
click at [218, 97] on div "Uzdevums" at bounding box center [221, 91] width 93 height 13
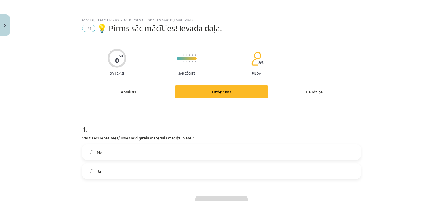
scroll to position [14, 0]
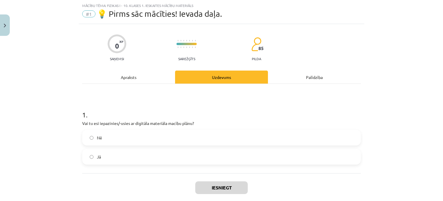
click at [113, 164] on div "1 . Vai tu esi iepazinies/-usies ar digitāla materiāla macību plānu? Nē Jā" at bounding box center [221, 128] width 279 height 89
click at [119, 159] on label "Jā" at bounding box center [222, 156] width 278 height 14
click at [207, 187] on button "Iesniegt" at bounding box center [221, 187] width 53 height 13
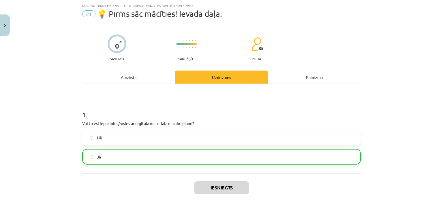
scroll to position [63, 0]
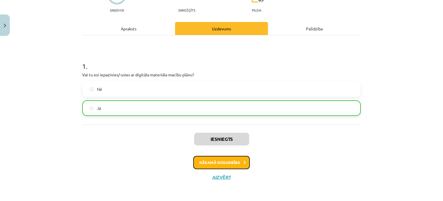
click at [212, 162] on button "Nākamā nodarbība" at bounding box center [221, 162] width 57 height 13
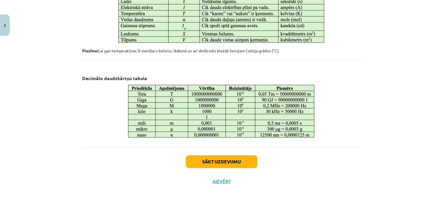
scroll to position [286, 0]
